Goal: Register for event/course

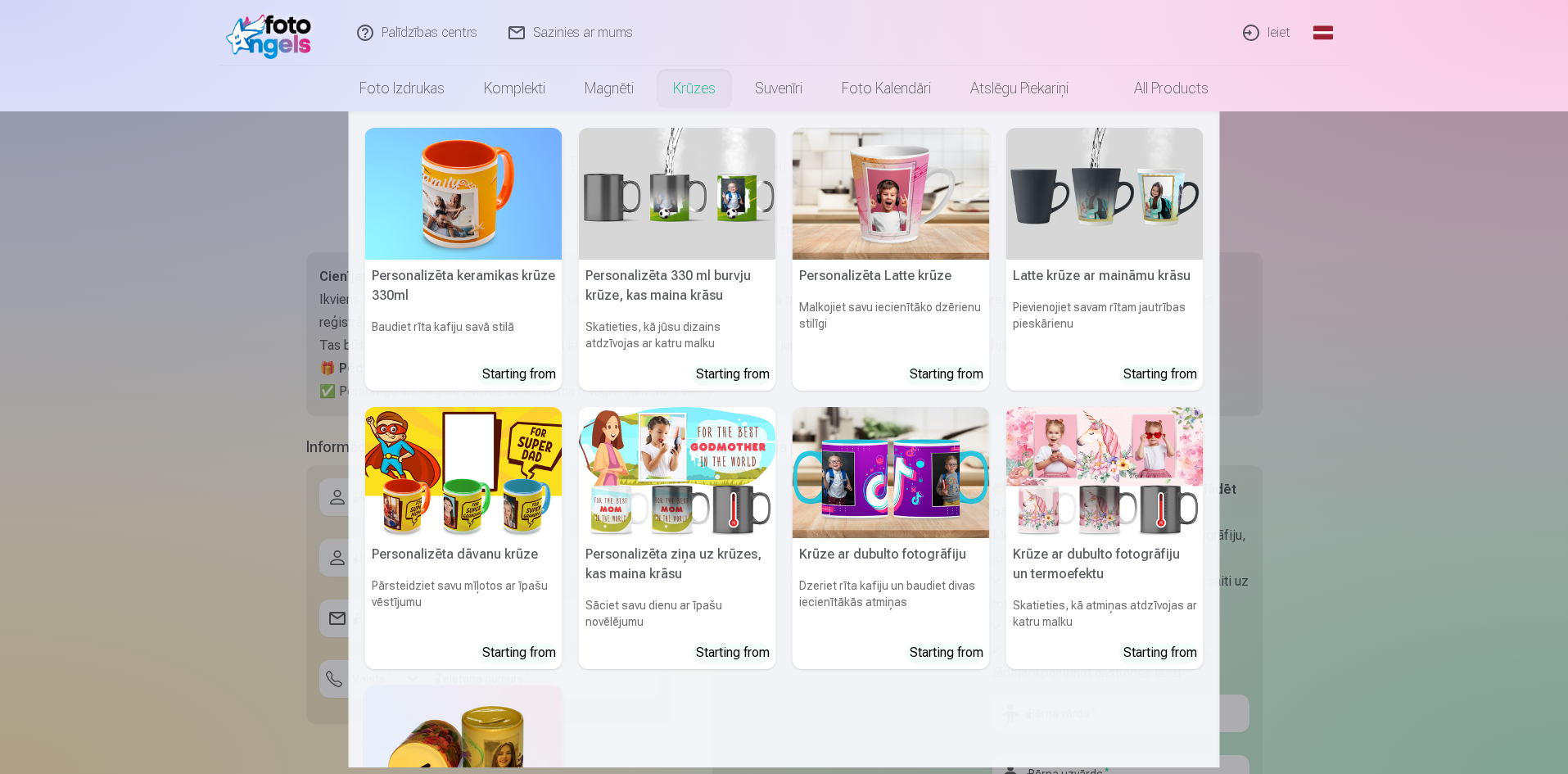
click at [202, 271] on nav "Personalizēta keramikas krūze 330ml Baudiet rīta kafiju savā stilā Starting fro…" at bounding box center [784, 440] width 1568 height 657
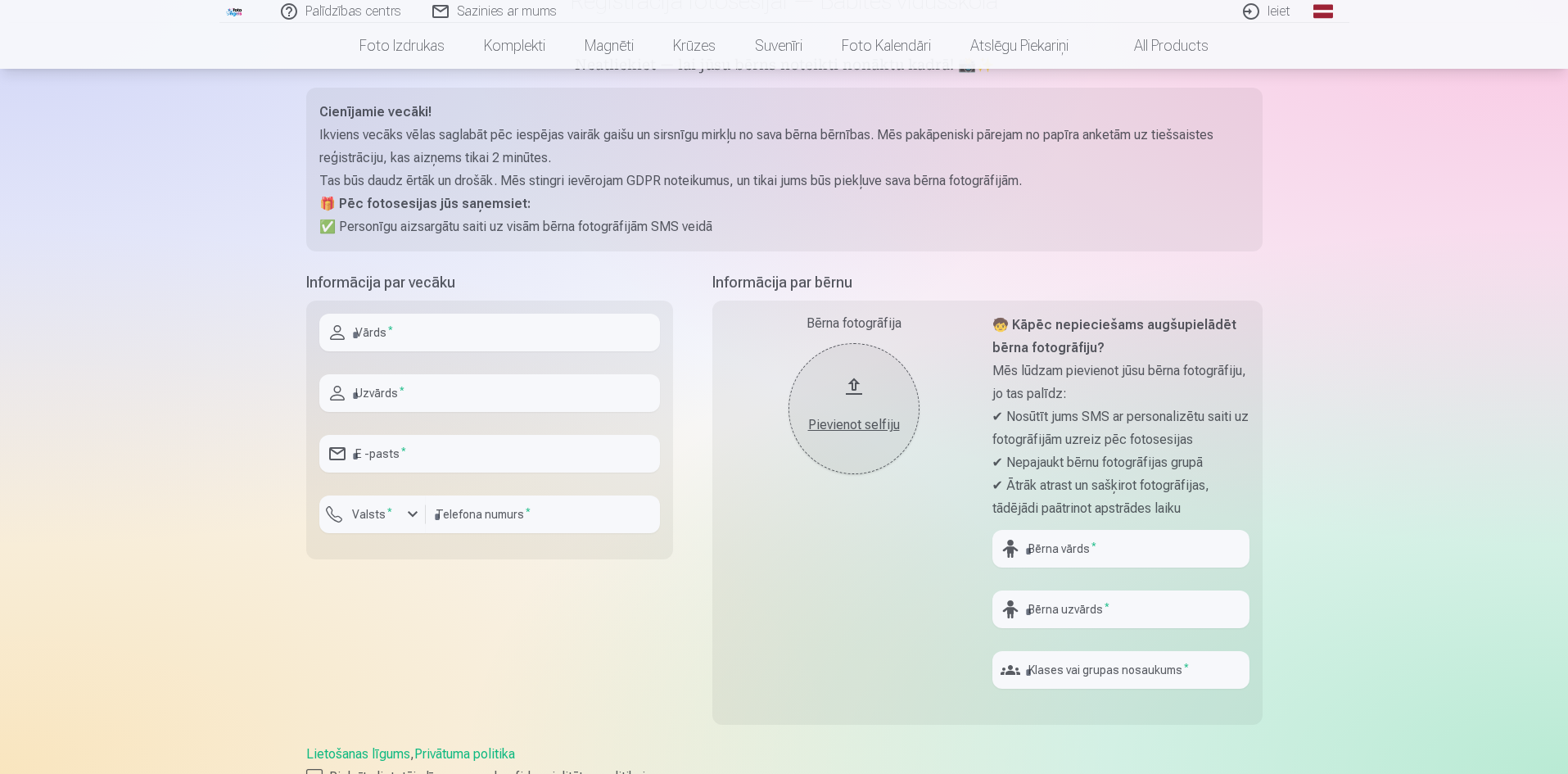
scroll to position [164, 0]
drag, startPoint x: 1053, startPoint y: 469, endPoint x: 1189, endPoint y: 501, distance: 139.7
click at [1124, 486] on div "🧒 Kāpēc nepieciešams augšupielādēt bērna fotogrāfiju? Mēs lūdzam pievienot jūsu…" at bounding box center [1122, 417] width 257 height 206
click at [1191, 503] on p "✔ Ātrāk atrast un sašķirot fotogrāfijas, tādējādi paātrinot apstrādes laiku" at bounding box center [1122, 498] width 257 height 46
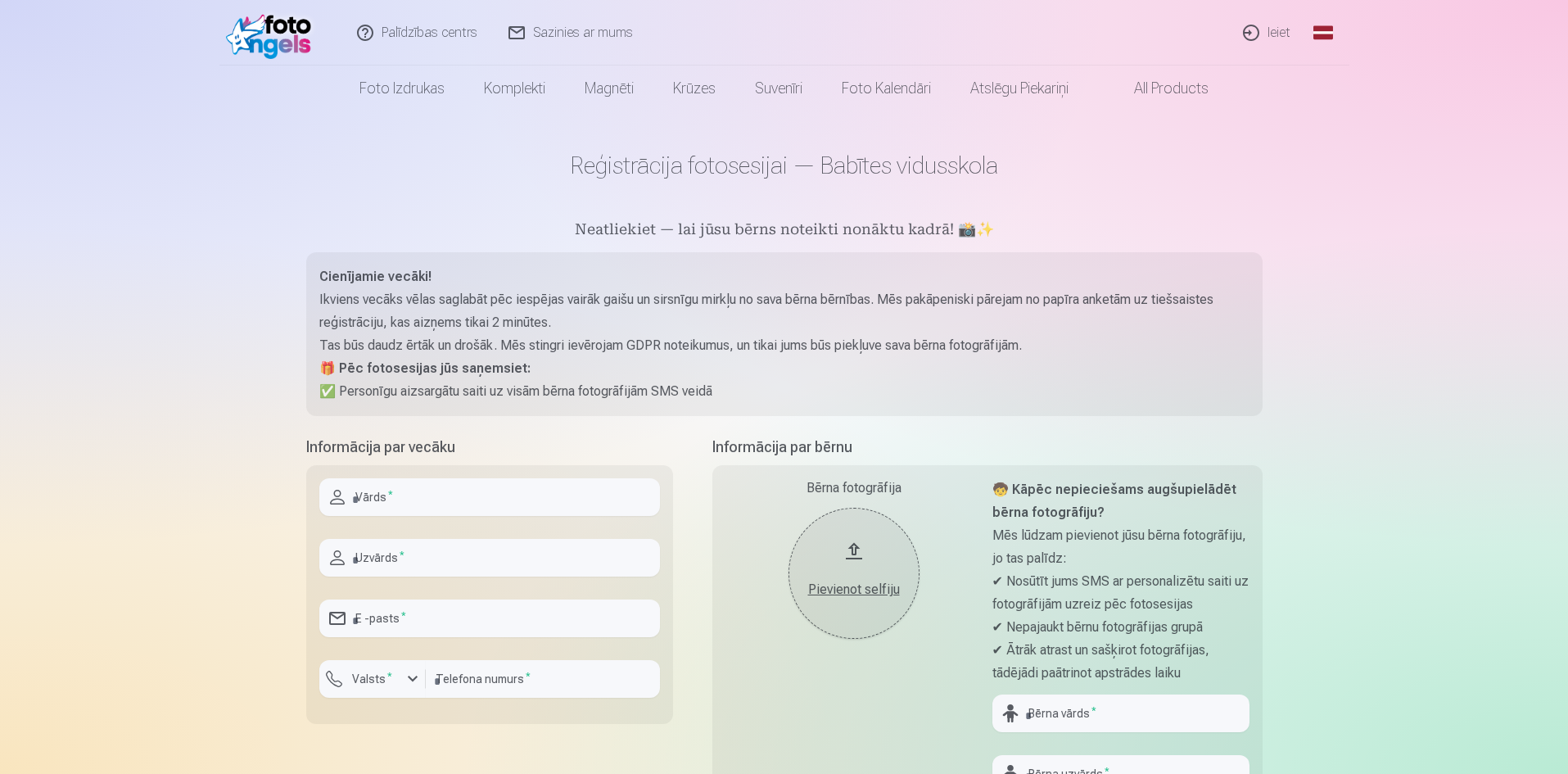
click at [801, 224] on h5 "Neatliekiet — lai jūsu bērns noteikti nonāktu kadrā! 📸✨" at bounding box center [785, 231] width 957 height 23
drag, startPoint x: 801, startPoint y: 224, endPoint x: 484, endPoint y: 240, distance: 317.4
click at [801, 225] on h5 "Neatliekiet — lai jūsu bērns noteikti nonāktu kadrā! 📸✨" at bounding box center [785, 231] width 957 height 23
click at [268, 322] on div "Palīdzības centrs Sazinies ar mums Ieiet Global Latvian (lv) Lithuanian (lt) Ru…" at bounding box center [784, 755] width 1568 height 1510
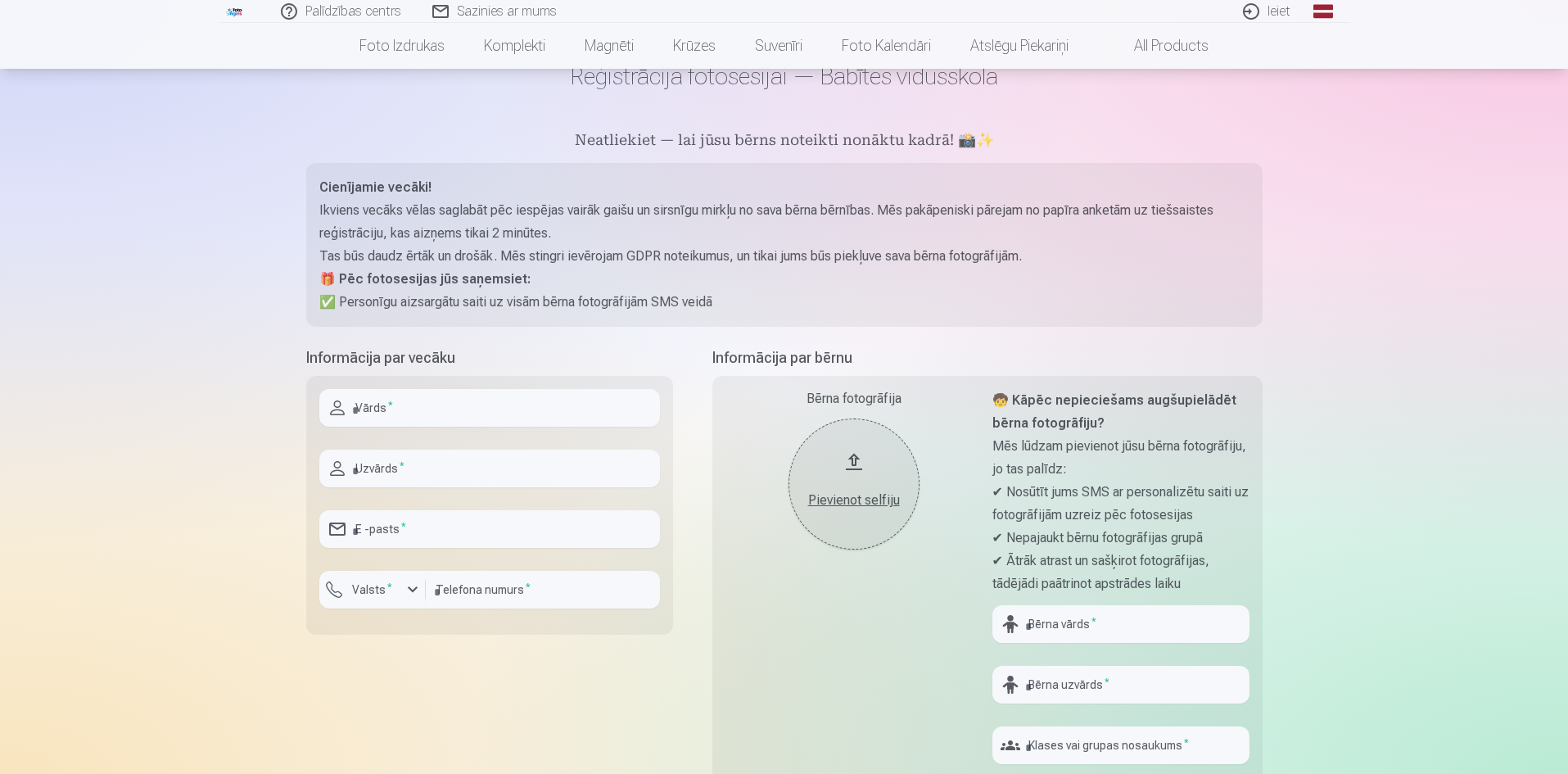
scroll to position [246, 0]
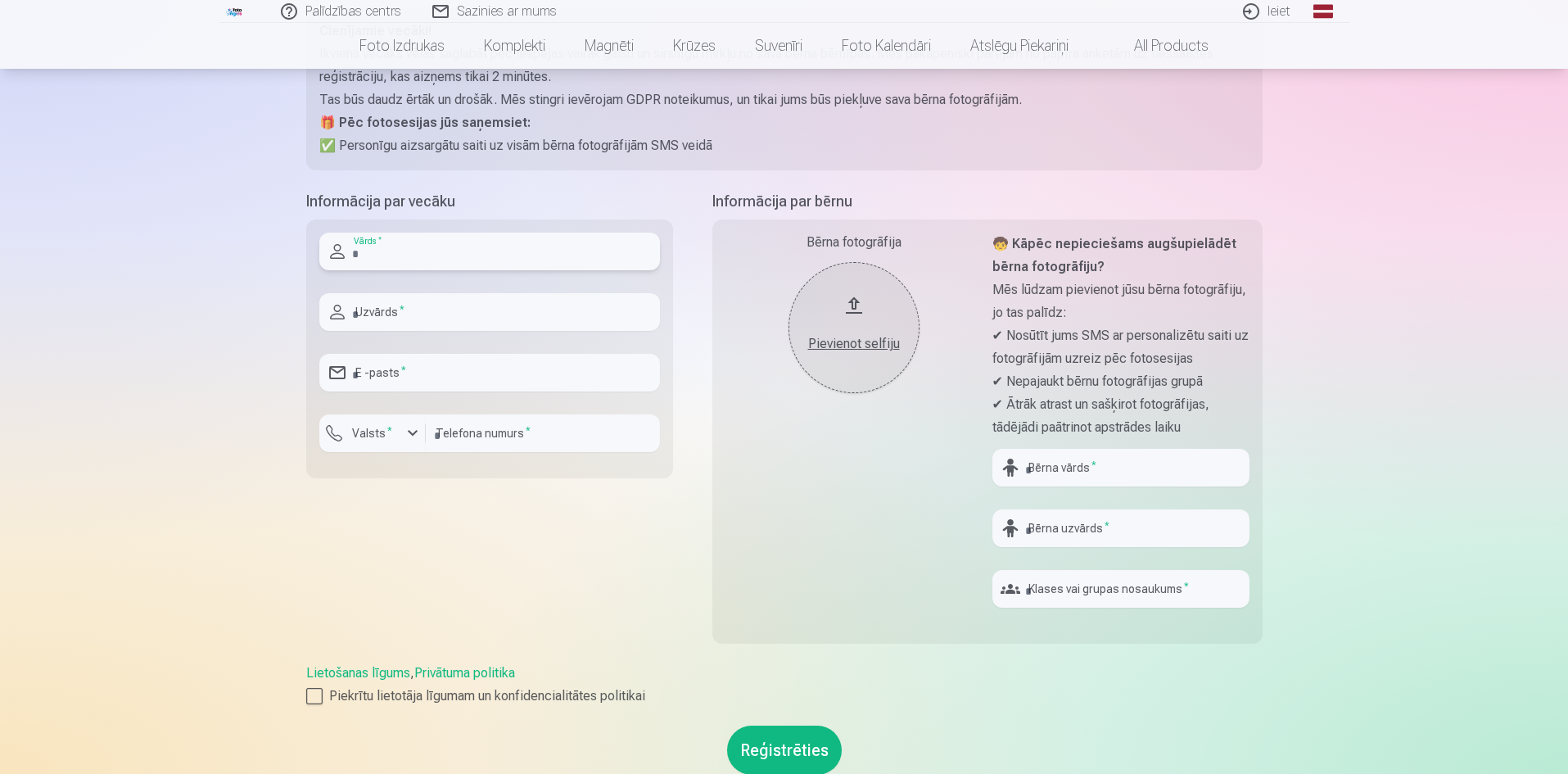
click at [426, 250] on input "text" at bounding box center [490, 251] width 340 height 38
type input "******"
type input "********"
click at [569, 376] on input "email" at bounding box center [490, 372] width 340 height 38
type input "**********"
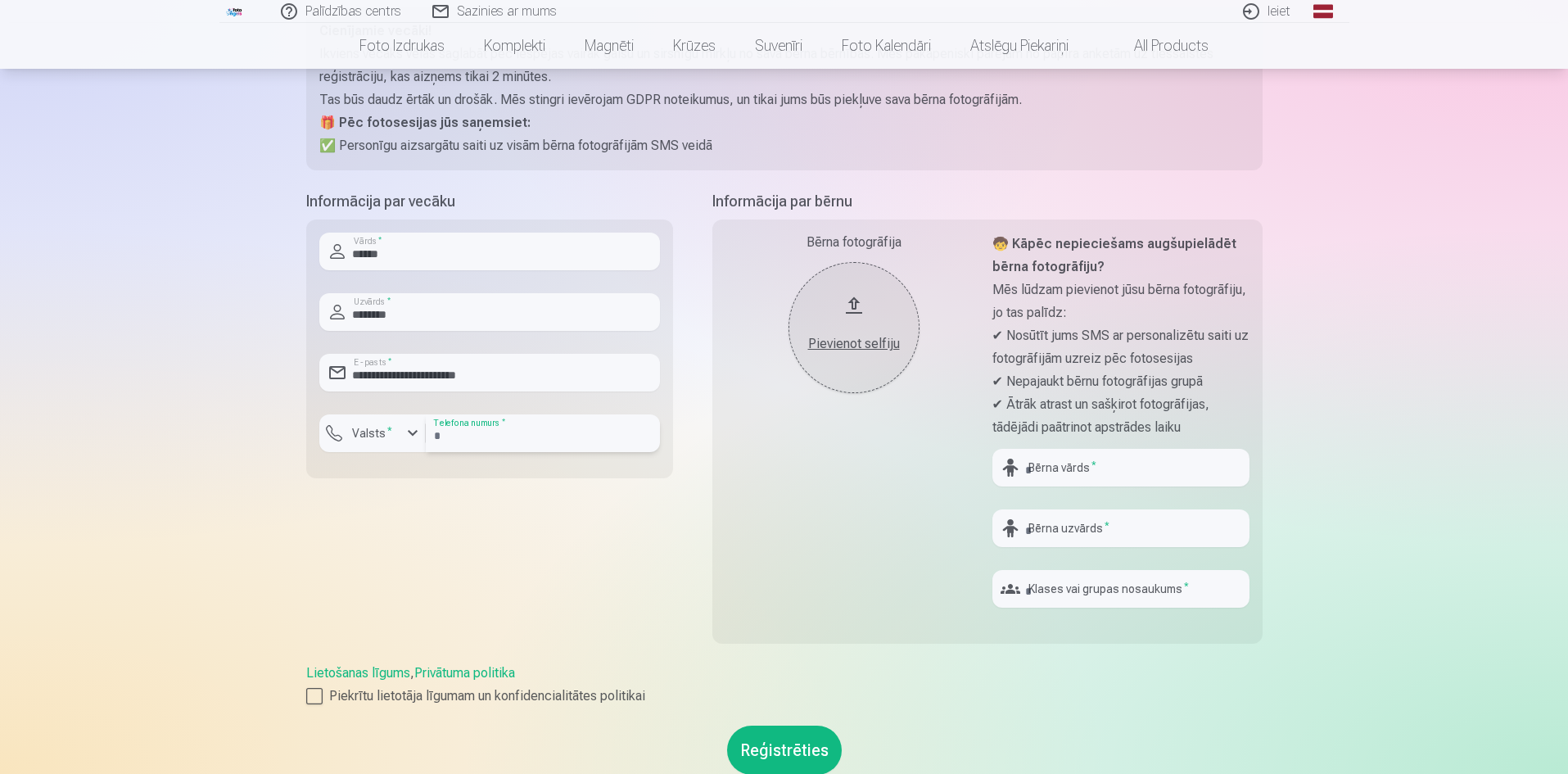
click at [502, 437] on input "number" at bounding box center [543, 433] width 234 height 38
click at [505, 443] on input "number" at bounding box center [543, 433] width 234 height 38
drag, startPoint x: 314, startPoint y: 698, endPoint x: 327, endPoint y: 700, distance: 13.2
click at [316, 699] on div at bounding box center [314, 696] width 16 height 16
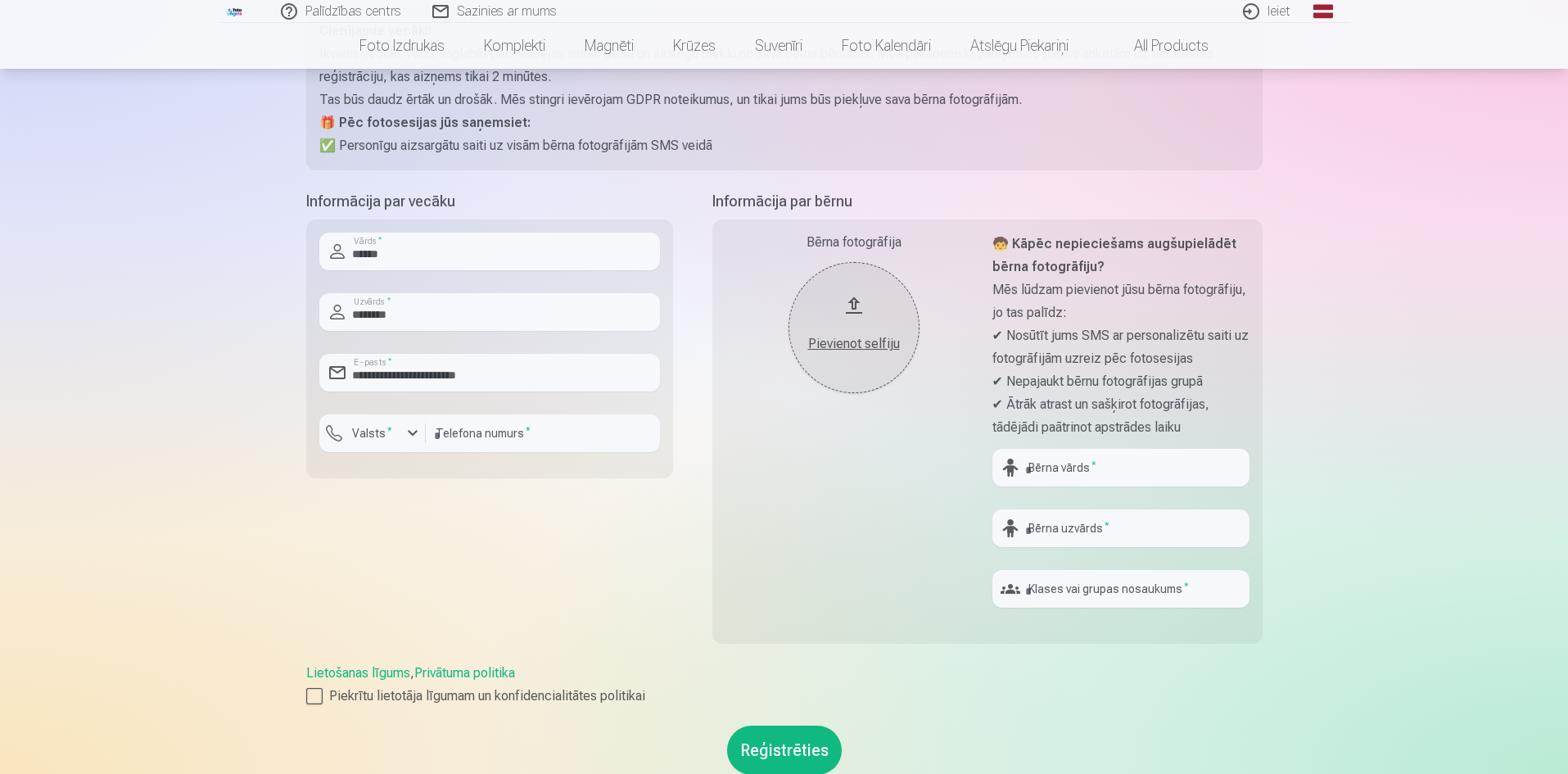
click at [777, 762] on button "Reģistrēties" at bounding box center [785, 751] width 114 height 49
click at [492, 431] on input "number" at bounding box center [543, 433] width 234 height 38
type input "********"
click at [761, 756] on button "Reģistrēties" at bounding box center [785, 751] width 114 height 49
click at [1070, 476] on input "text" at bounding box center [1122, 468] width 257 height 38
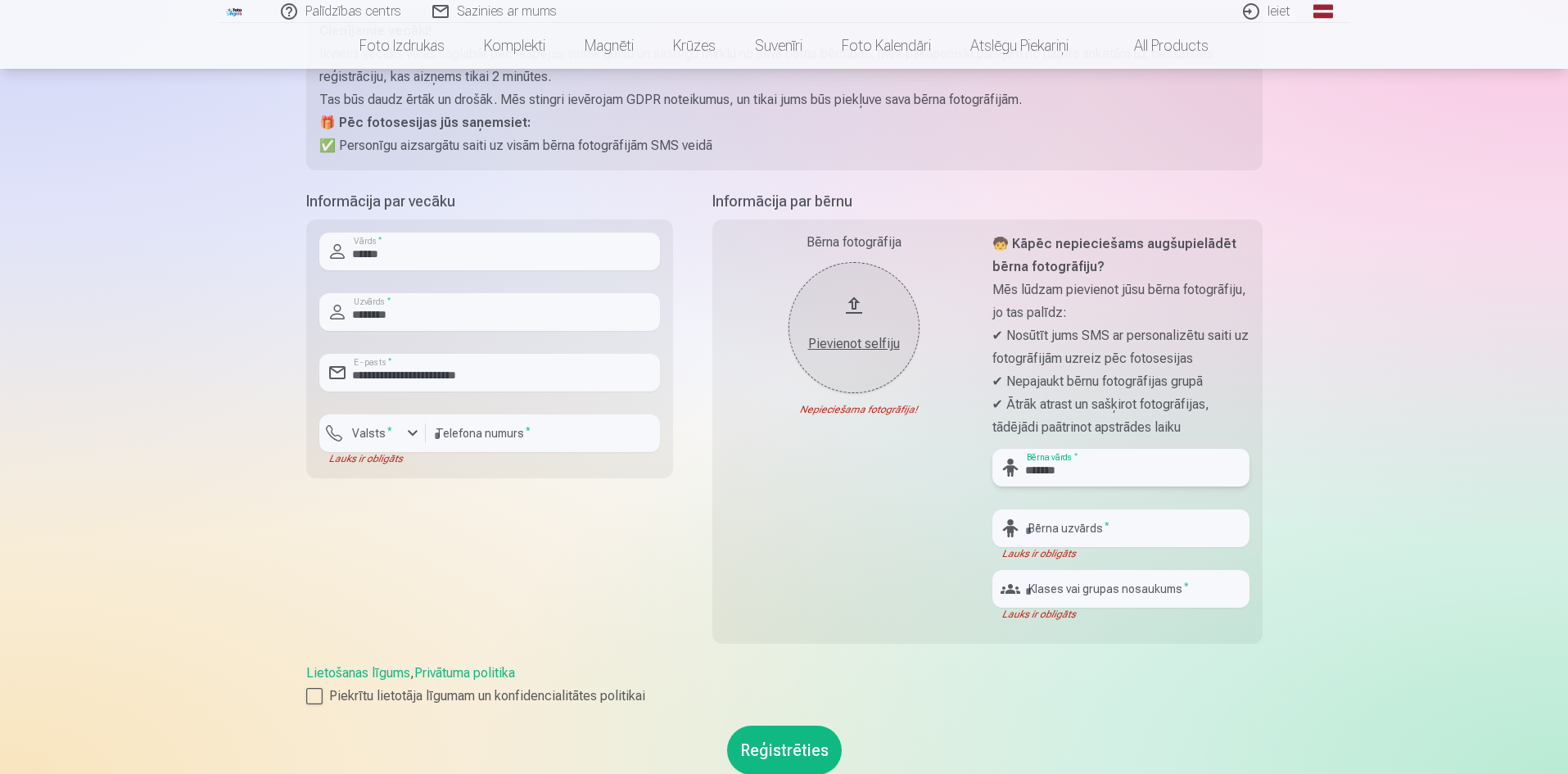
type input "*******"
type input "********"
click at [912, 565] on div "Bērna fotogrāfija Pievienot selfiju Nepieciešama fotogrāfija!" at bounding box center [854, 427] width 257 height 388
click at [1144, 598] on input "text" at bounding box center [1122, 589] width 257 height 38
type input "***"
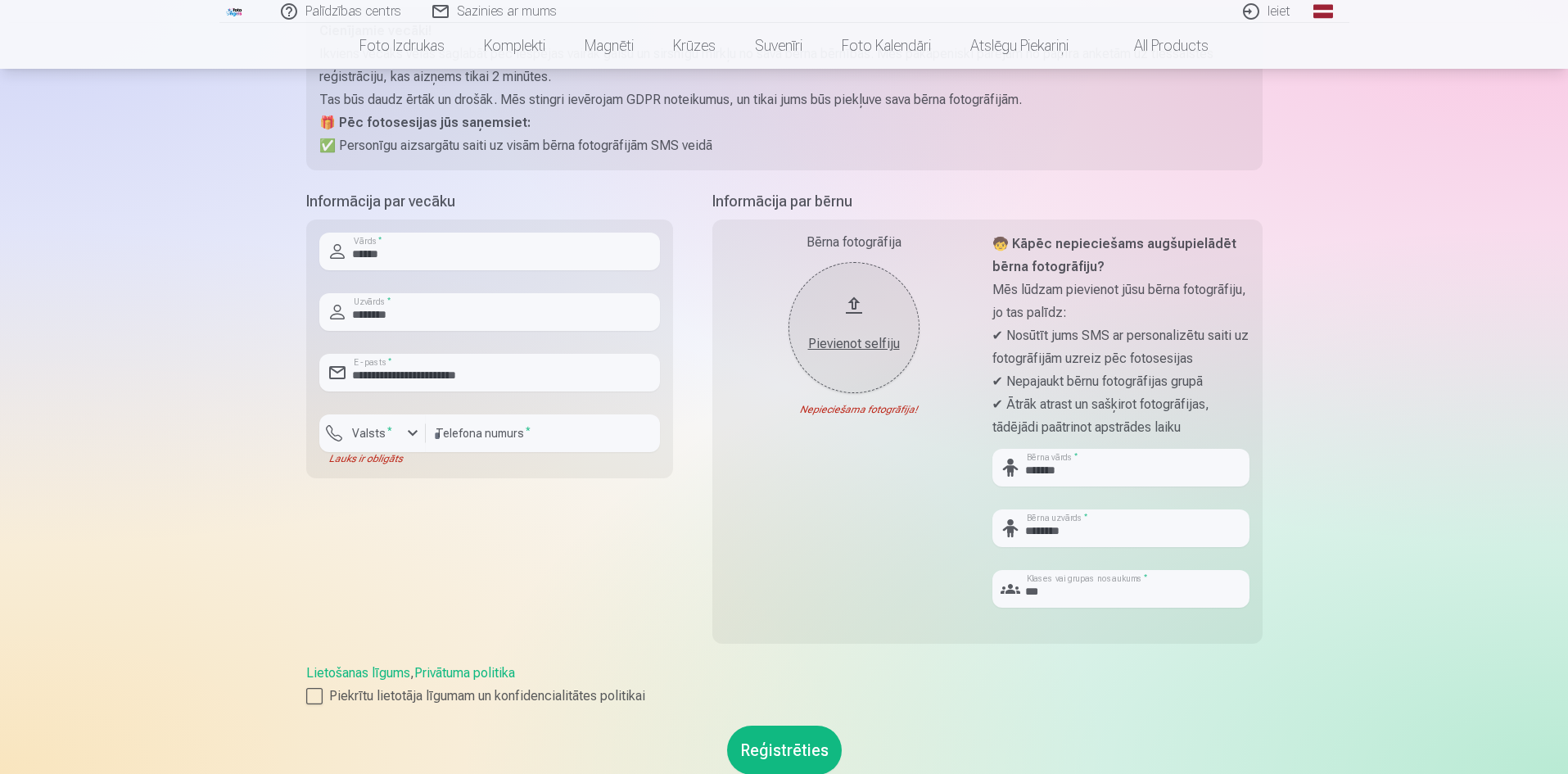
click at [778, 752] on button "Reģistrēties" at bounding box center [785, 751] width 114 height 49
click at [776, 754] on button "Reģistrēties" at bounding box center [785, 751] width 114 height 49
click at [853, 348] on div "Pievienot selfiju" at bounding box center [854, 343] width 98 height 20
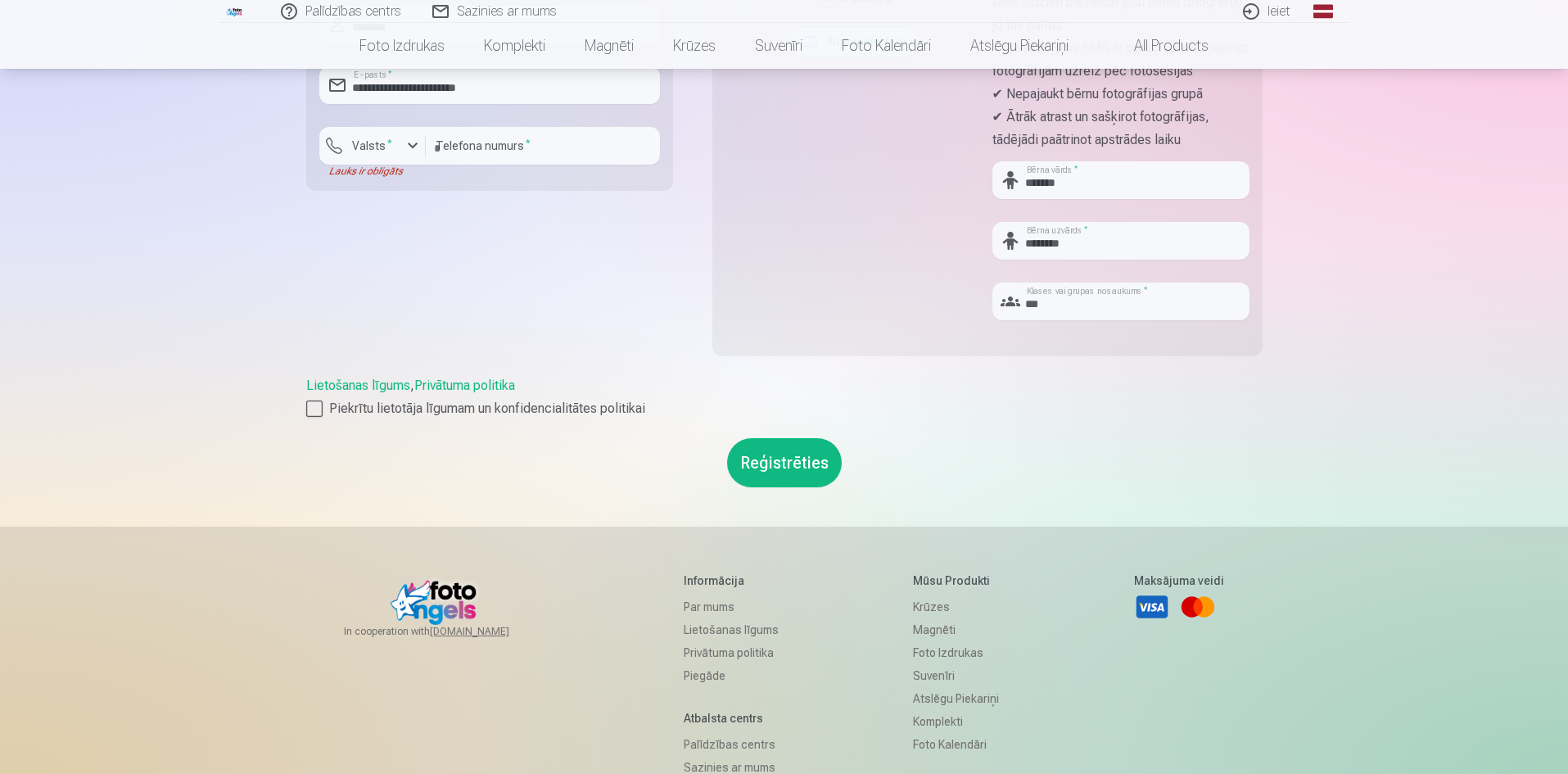
scroll to position [656, 0]
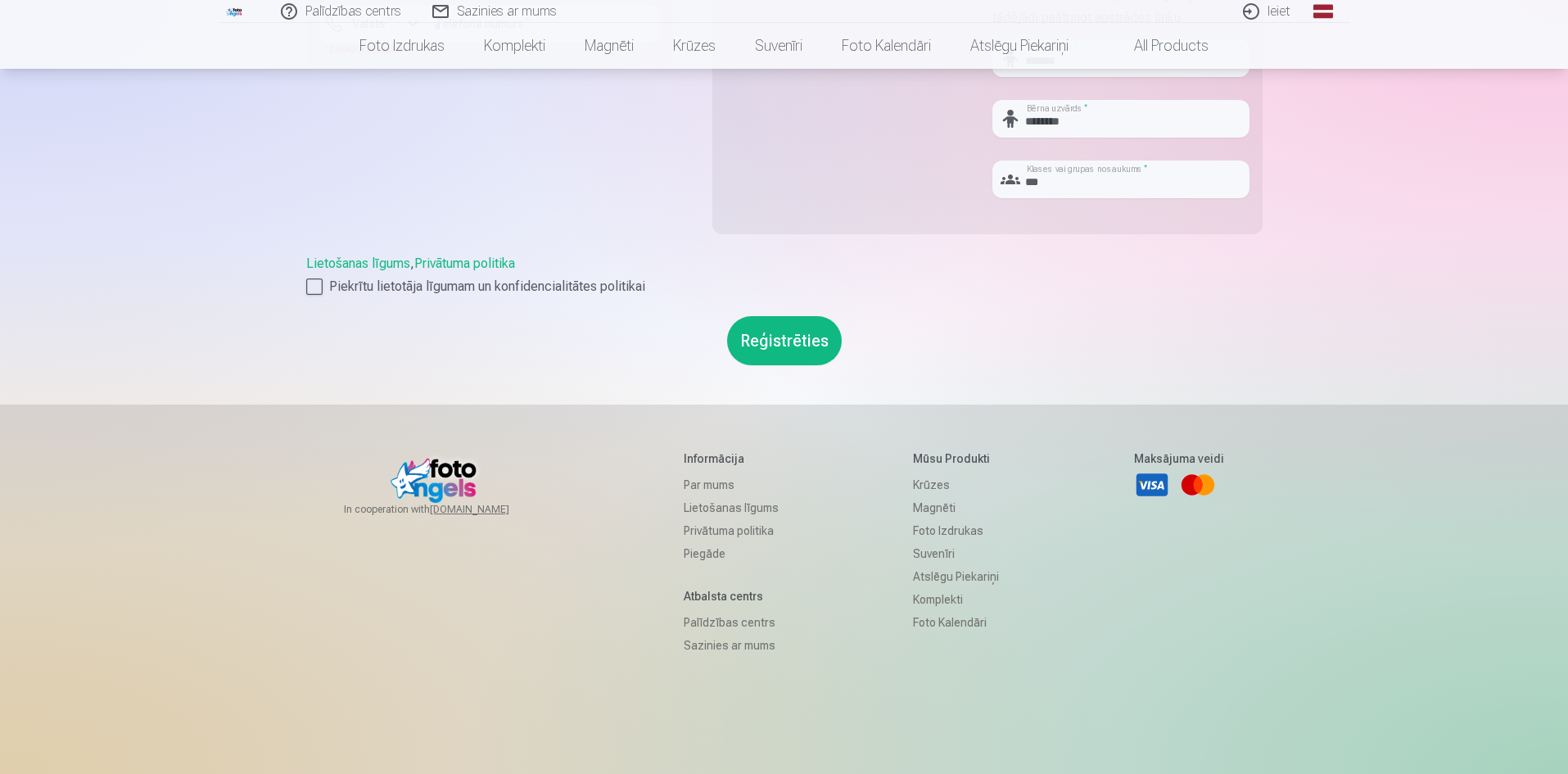
drag, startPoint x: 814, startPoint y: 351, endPoint x: 826, endPoint y: 357, distance: 13.4
click at [813, 351] on button "Reģistrēties" at bounding box center [785, 341] width 114 height 49
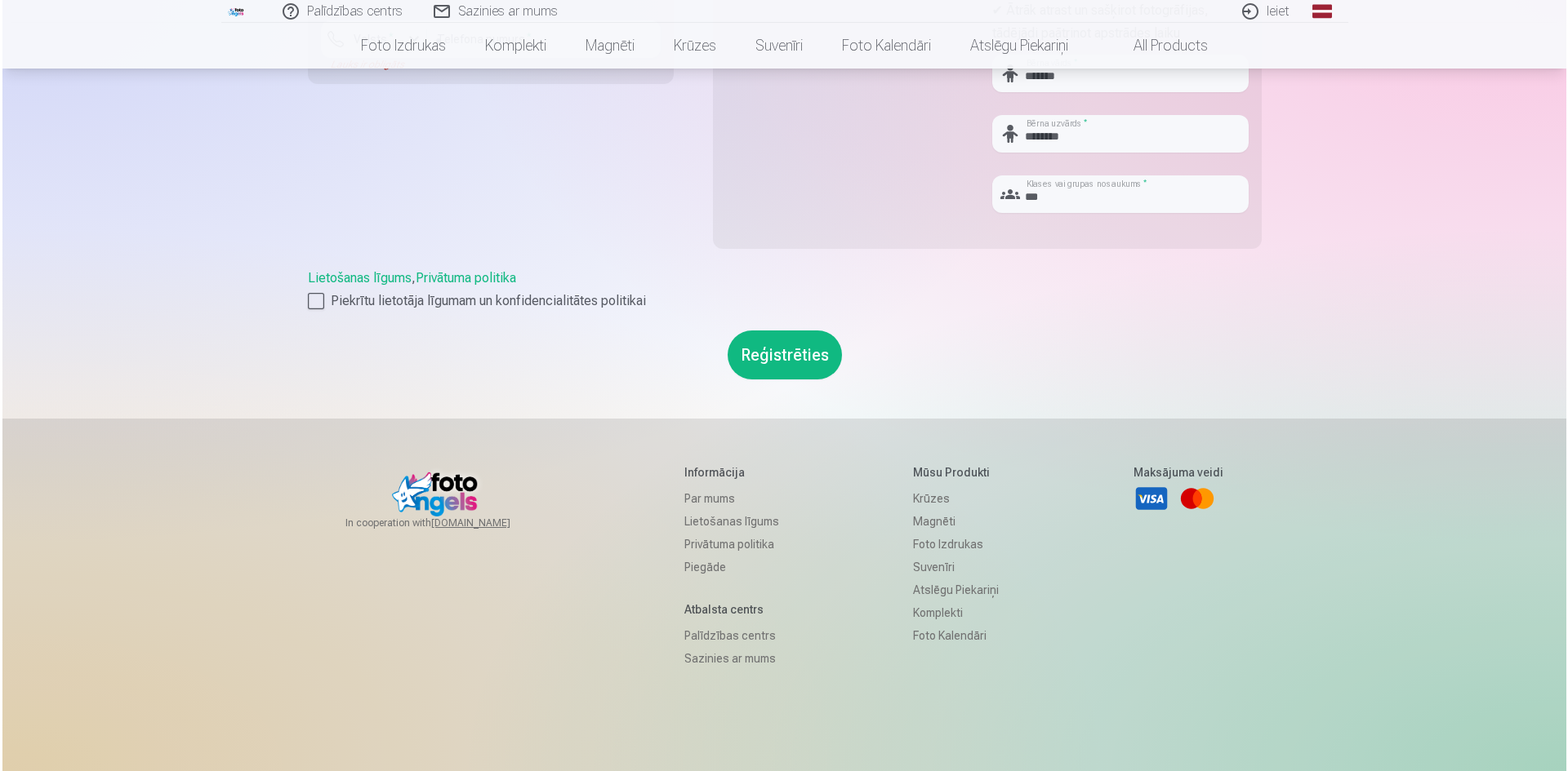
scroll to position [245, 0]
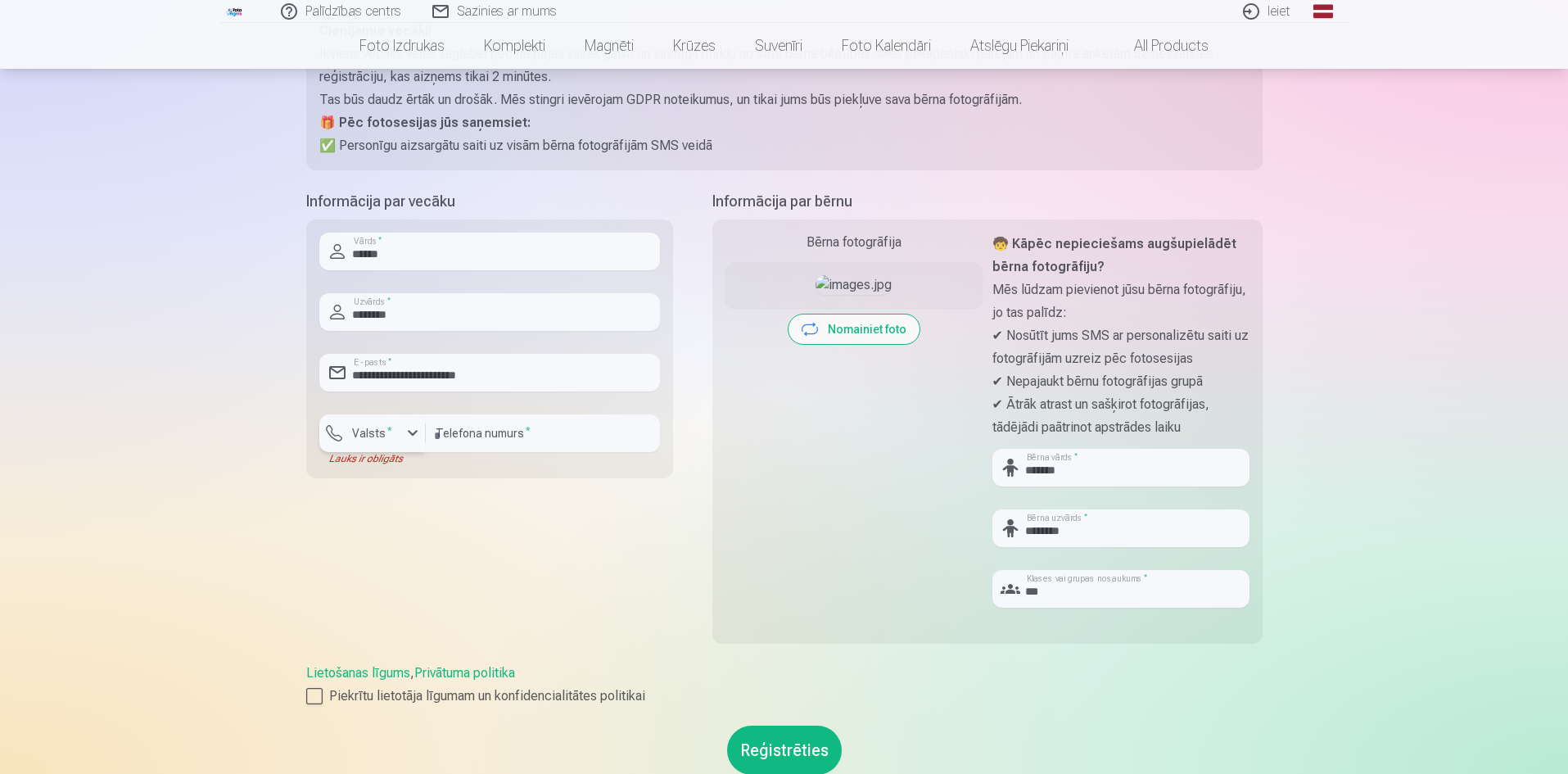
click at [412, 443] on button "Valsts *" at bounding box center [373, 433] width 107 height 38
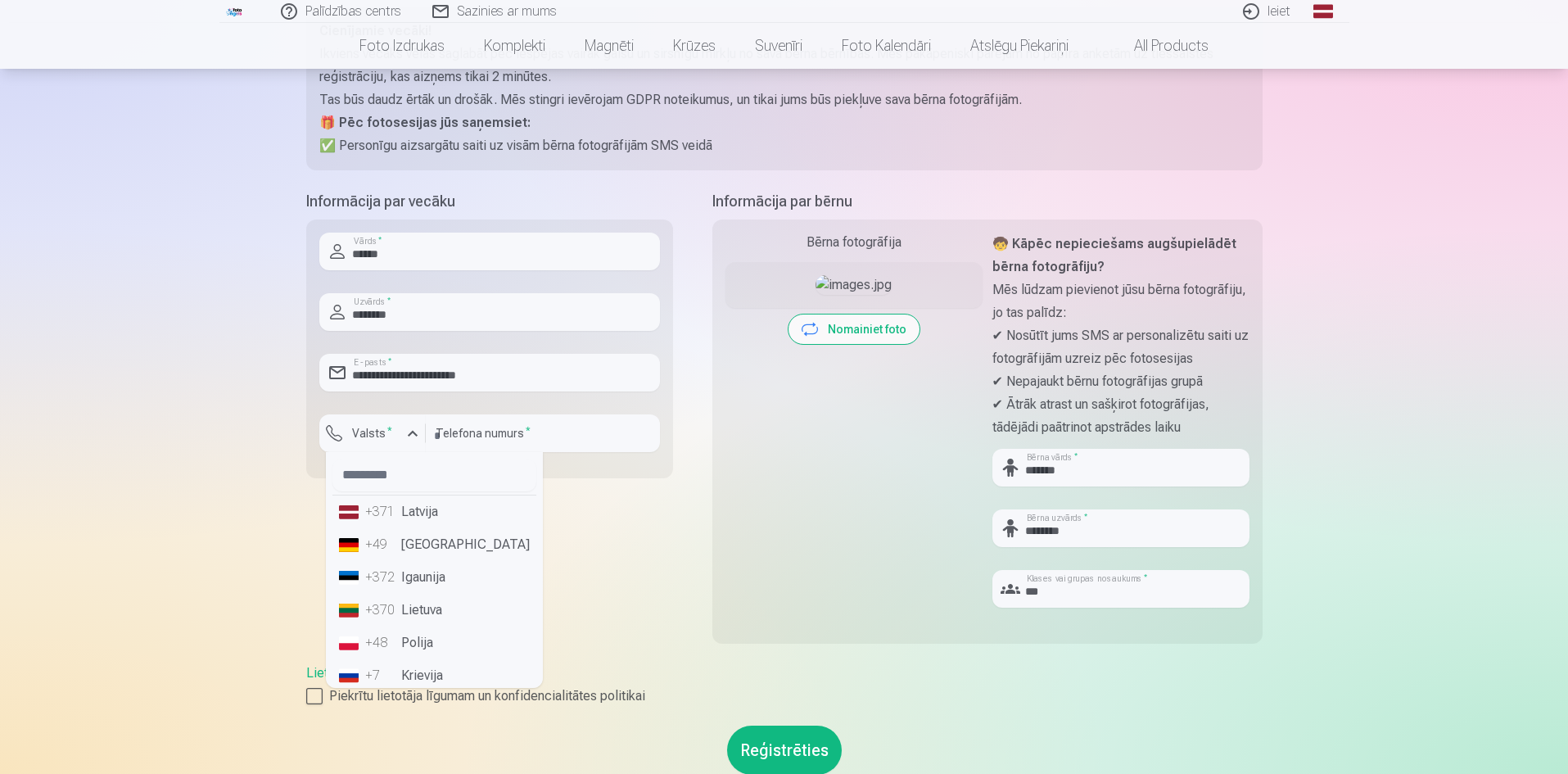
click at [444, 517] on li "+371 Latvija" at bounding box center [434, 511] width 204 height 33
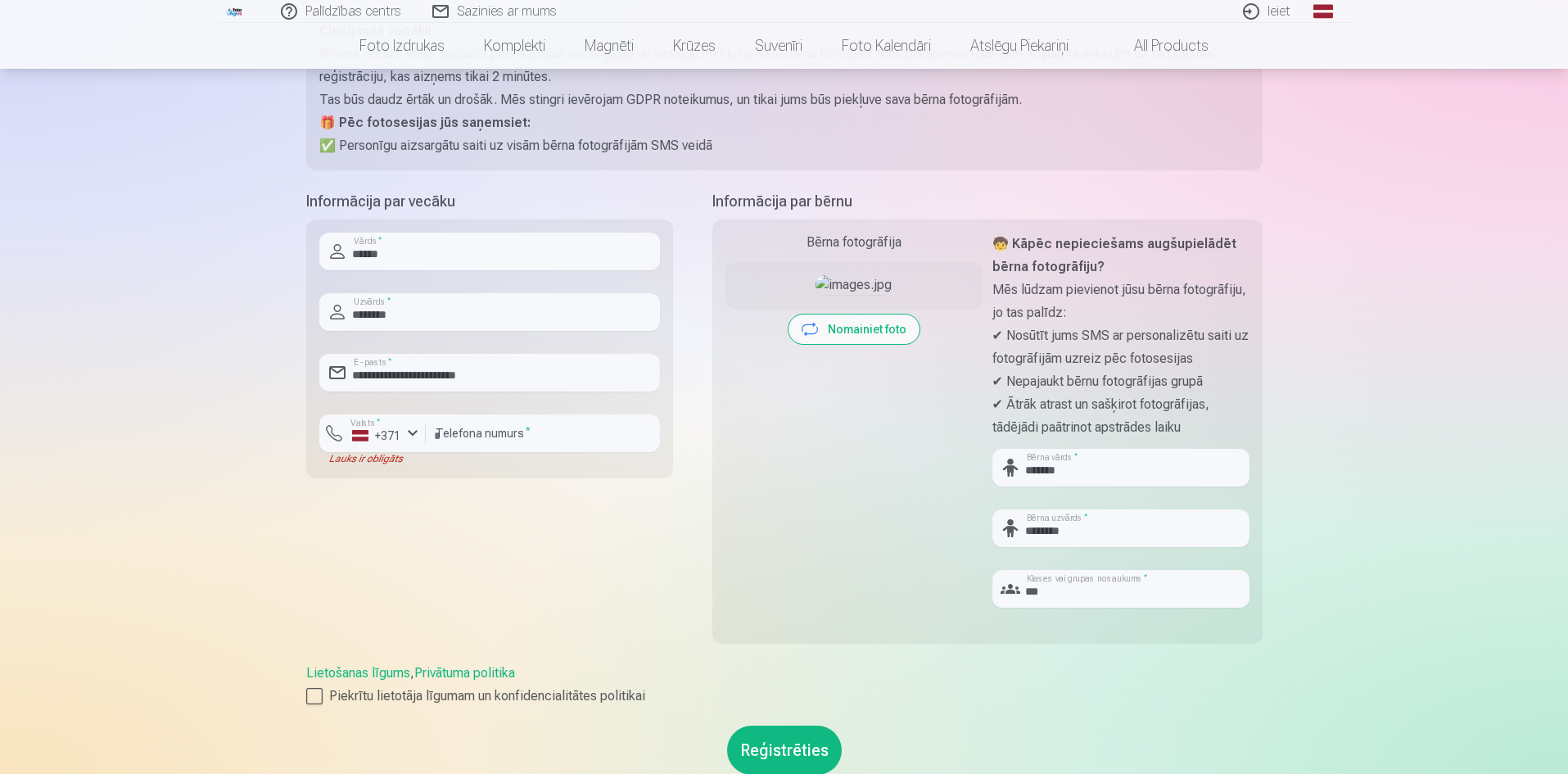
click at [791, 735] on button "Reģistrēties" at bounding box center [785, 751] width 114 height 49
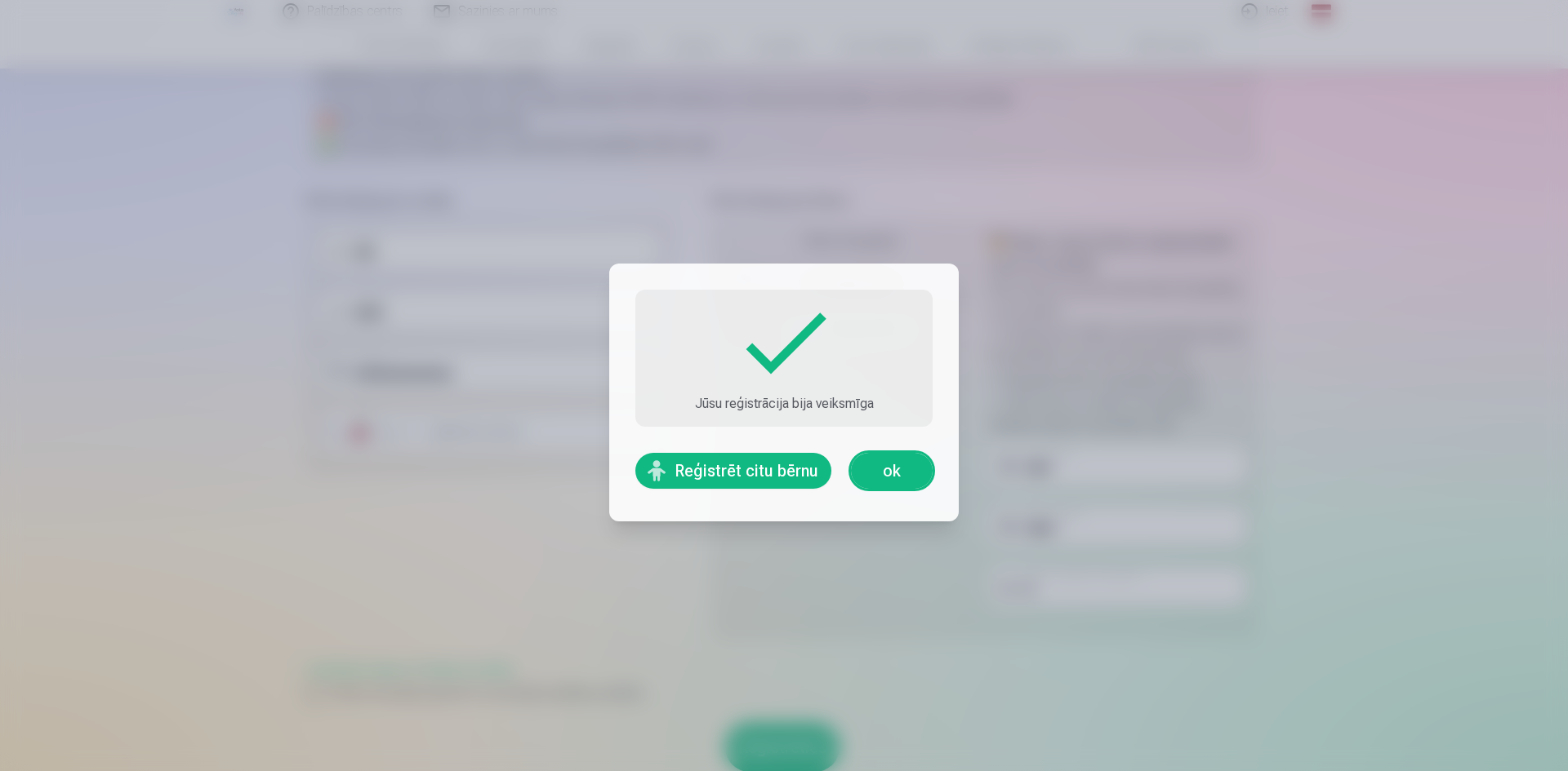
click at [904, 486] on link "ok" at bounding box center [891, 471] width 81 height 36
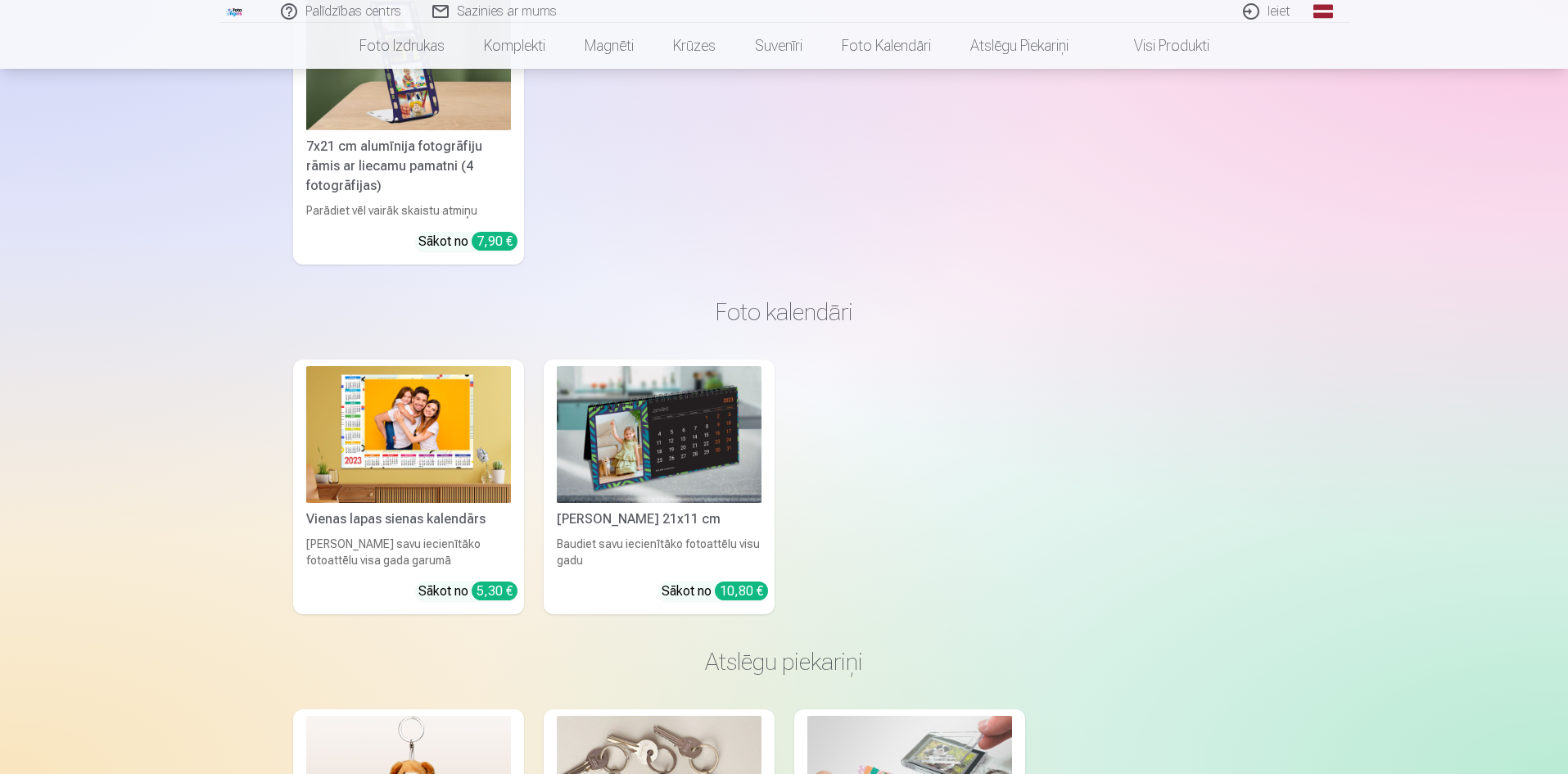
scroll to position [4589, 0]
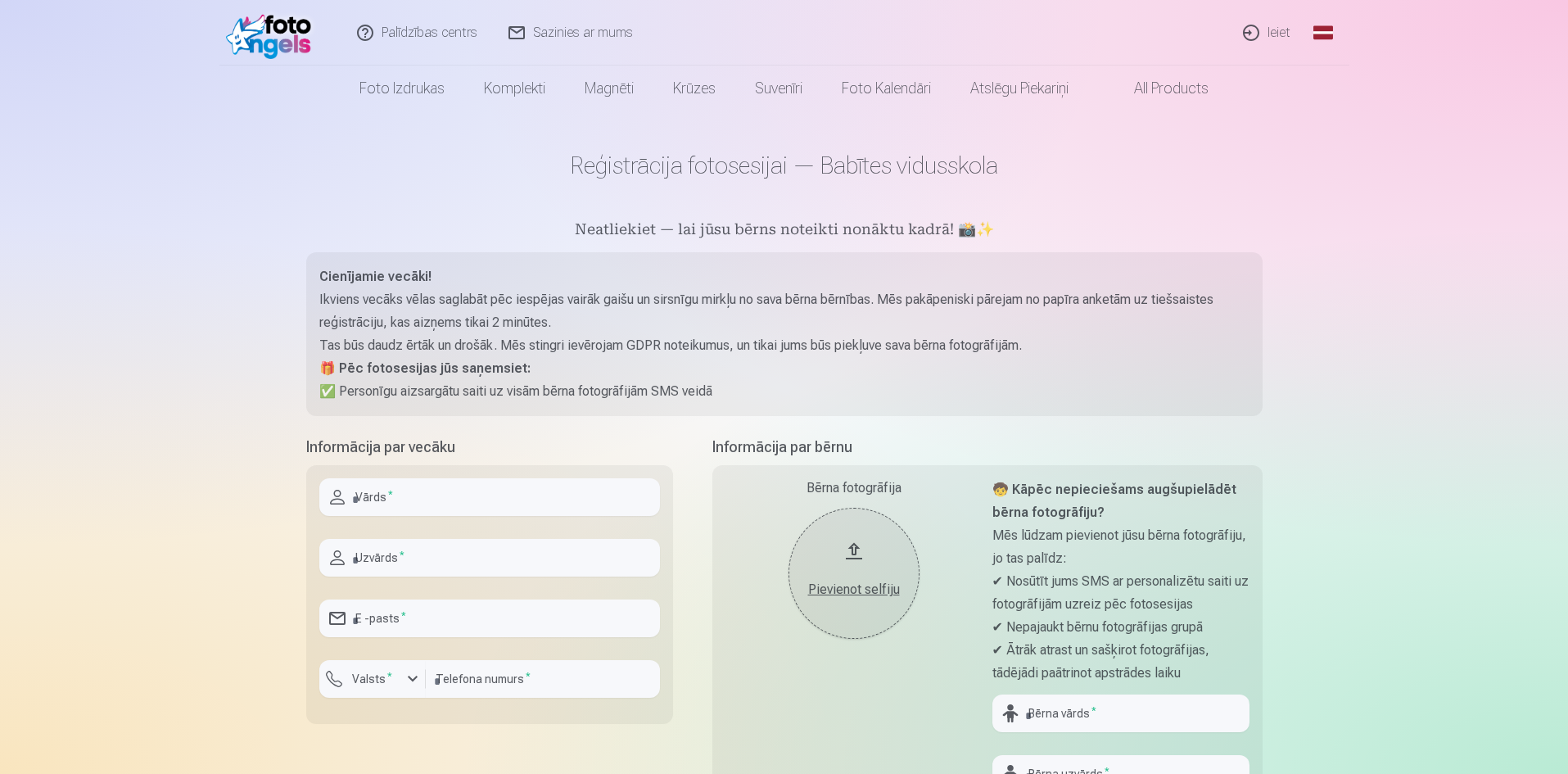
click at [107, 313] on div "Palīdzības centrs Sazinies ar mums Ieiet Global Latvian (lv) Lithuanian (lt) Ru…" at bounding box center [784, 755] width 1568 height 1510
